Goal: Task Accomplishment & Management: Use online tool/utility

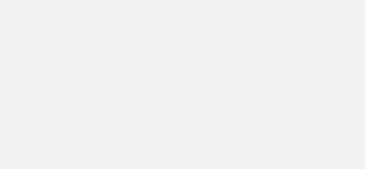
drag, startPoint x: 0, startPoint y: 0, endPoint x: 91, endPoint y: 0, distance: 90.5
click at [91, 0] on body at bounding box center [182, 84] width 365 height 169
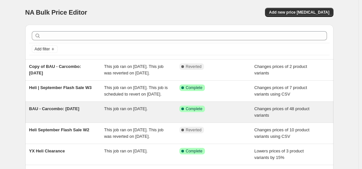
click at [179, 118] on div "This job ran on [DATE]." at bounding box center [141, 111] width 75 height 13
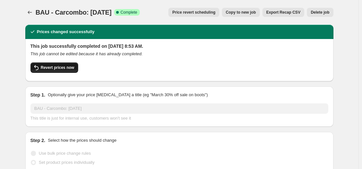
click at [59, 65] on span "Revert prices now" at bounding box center [57, 67] width 33 height 5
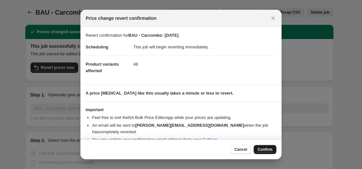
click at [263, 147] on span "Confirm" at bounding box center [265, 149] width 15 height 5
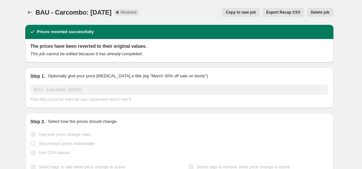
click at [249, 14] on span "Copy to new job" at bounding box center [241, 12] width 30 height 5
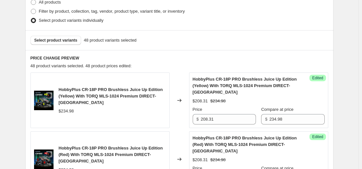
scroll to position [169, 0]
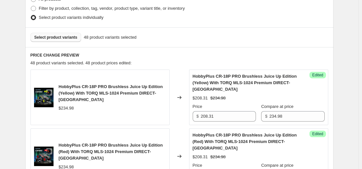
click at [67, 37] on span "Select product variants" at bounding box center [55, 37] width 43 height 5
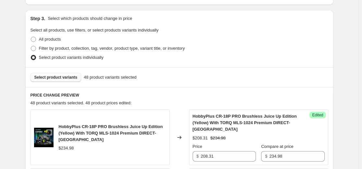
scroll to position [129, 0]
click at [64, 78] on span "Select product variants" at bounding box center [55, 76] width 43 height 5
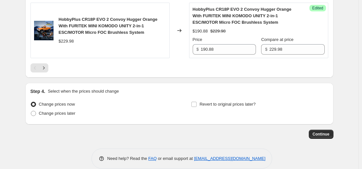
scroll to position [1347, 0]
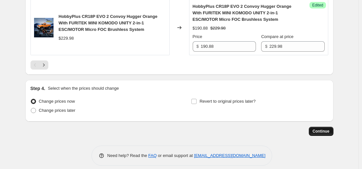
click at [314, 127] on button "Continue" at bounding box center [321, 131] width 25 height 9
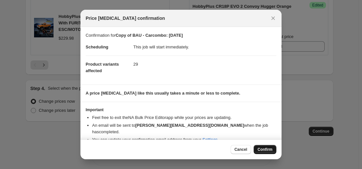
click at [263, 150] on span "Confirm" at bounding box center [265, 149] width 15 height 5
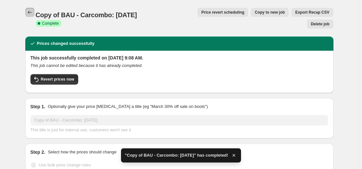
click at [33, 14] on icon "Price change jobs" at bounding box center [30, 12] width 6 height 6
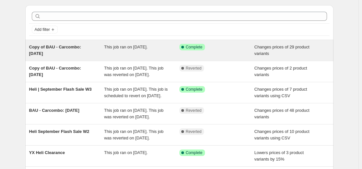
scroll to position [22, 0]
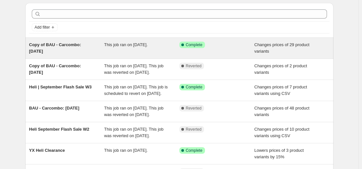
click at [80, 38] on div "Copy of BAU - Carcombo: [DATE] This job ran on [DATE]. Success Complete Complet…" at bounding box center [179, 48] width 308 height 21
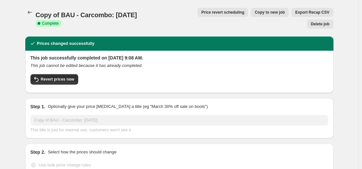
click at [50, 40] on h2 "Prices changed successfully" at bounding box center [66, 43] width 58 height 6
click at [27, 12] on button "Price change jobs" at bounding box center [29, 12] width 9 height 9
